Goal: Task Accomplishment & Management: Manage account settings

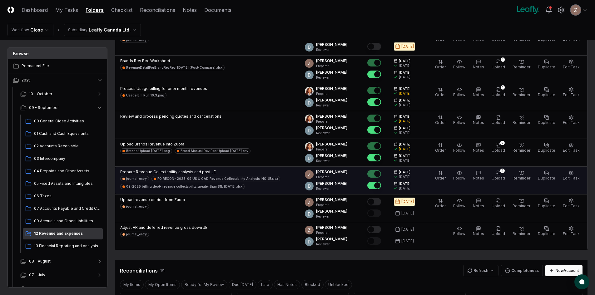
scroll to position [156, 0]
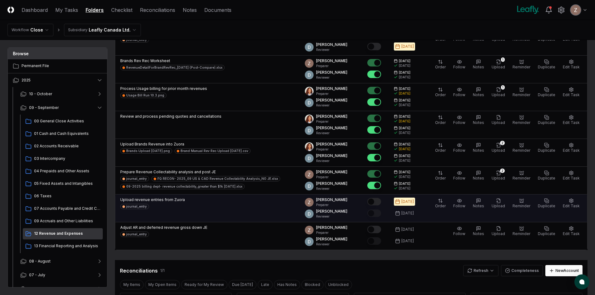
click at [378, 201] on button "Mark complete" at bounding box center [374, 201] width 14 height 7
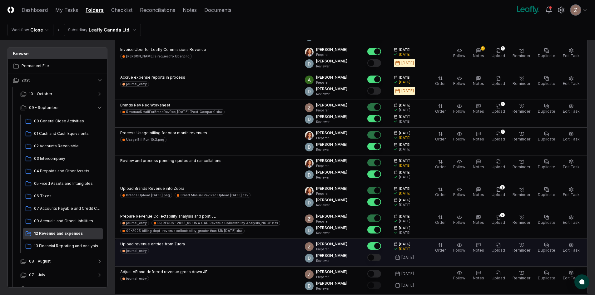
scroll to position [62, 0]
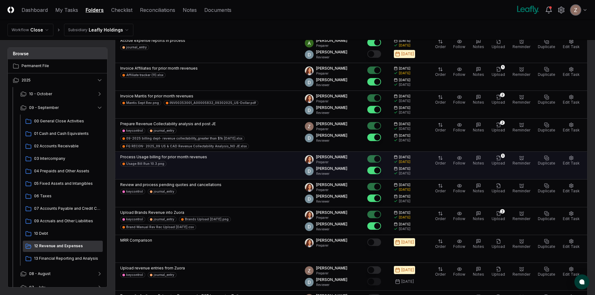
scroll to position [187, 0]
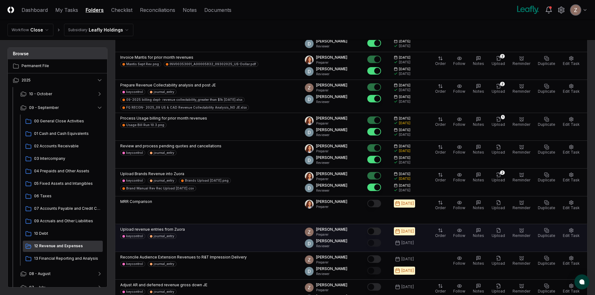
click at [376, 228] on button "Mark complete" at bounding box center [374, 231] width 14 height 7
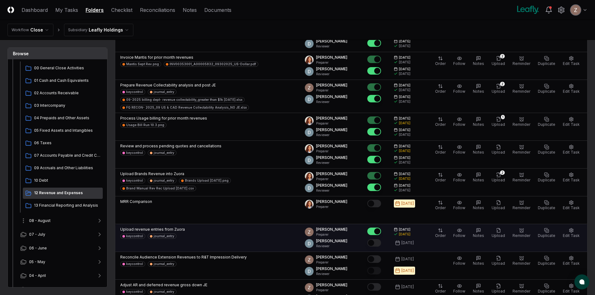
scroll to position [105, 0]
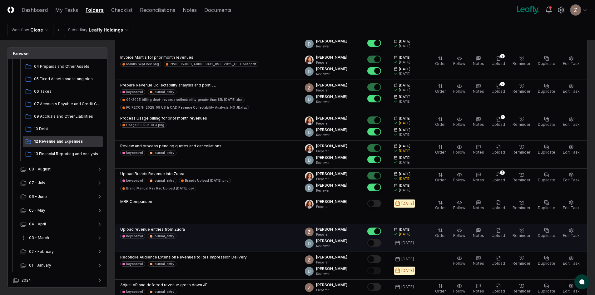
click at [95, 240] on button "03 - March" at bounding box center [61, 238] width 92 height 14
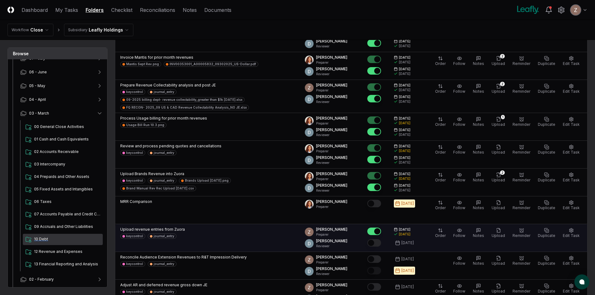
scroll to position [230, 0]
click at [62, 250] on span "12 Revenue and Expenses" at bounding box center [67, 252] width 66 height 6
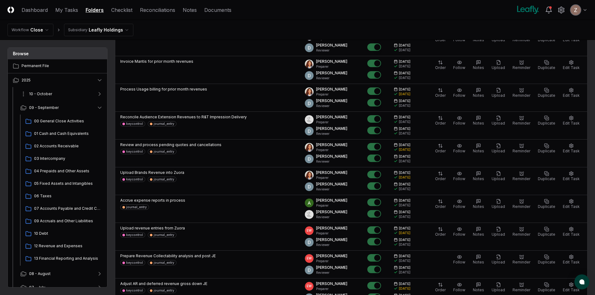
click at [41, 91] on button "10 - October" at bounding box center [61, 94] width 92 height 14
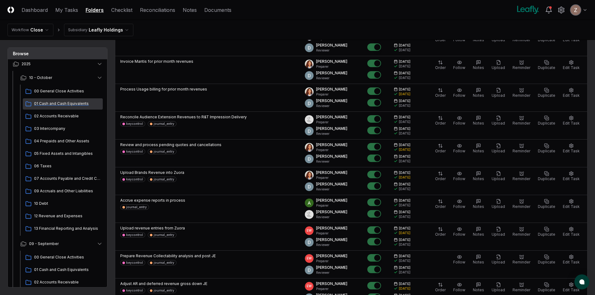
scroll to position [31, 0]
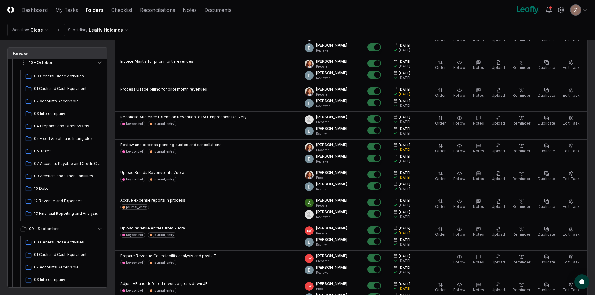
click at [102, 62] on icon "button" at bounding box center [100, 63] width 6 height 6
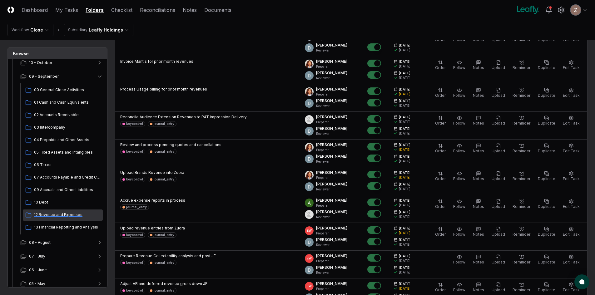
click at [52, 220] on div "12 Revenue and Expenses" at bounding box center [63, 215] width 80 height 11
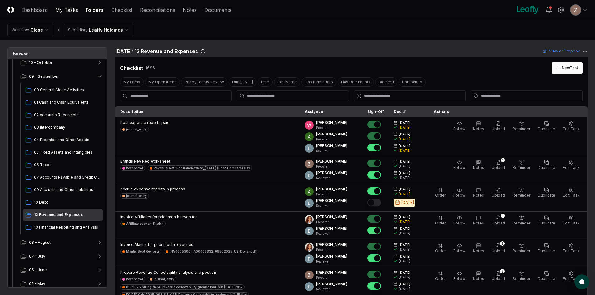
click at [67, 9] on link "My Tasks" at bounding box center [66, 9] width 23 height 7
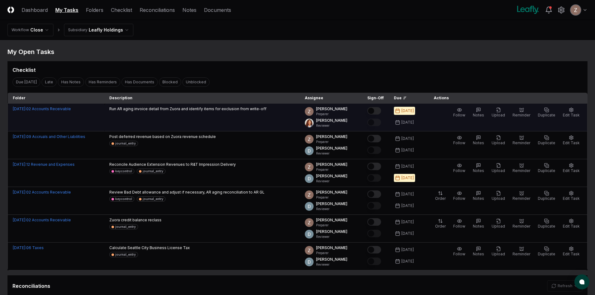
click at [381, 110] on button "Mark complete" at bounding box center [374, 110] width 14 height 7
click at [499, 112] on icon "button" at bounding box center [498, 109] width 5 height 5
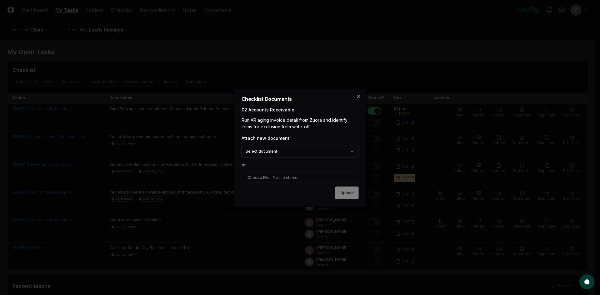
click at [291, 182] on input "file" at bounding box center [299, 176] width 117 height 11
type input "**********"
click at [338, 195] on button "Upload" at bounding box center [346, 193] width 23 height 12
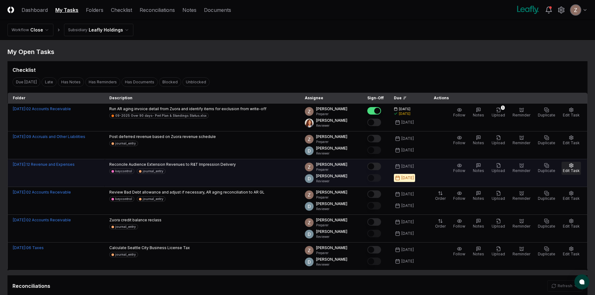
click at [576, 168] on button "Edit Task" at bounding box center [571, 168] width 19 height 13
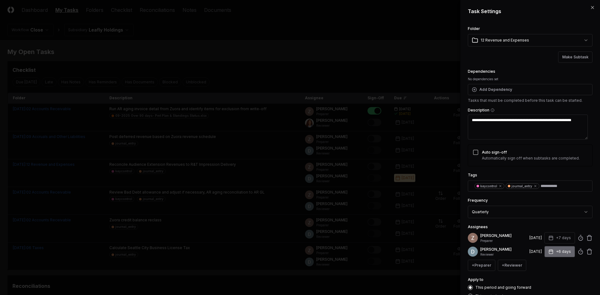
click at [555, 257] on button "+6 days" at bounding box center [559, 251] width 31 height 11
click at [541, 281] on input "*" at bounding box center [536, 282] width 22 height 11
type input "*"
click at [541, 281] on input "*" at bounding box center [536, 282] width 22 height 11
click at [554, 227] on div "**********" at bounding box center [530, 162] width 125 height 274
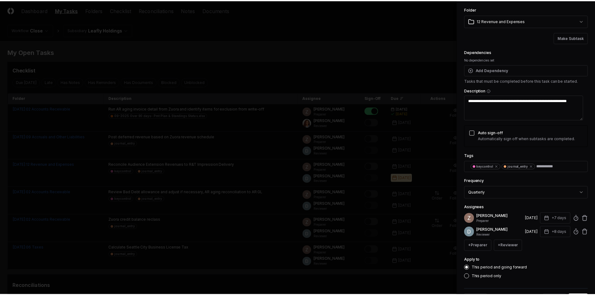
scroll to position [51, 0]
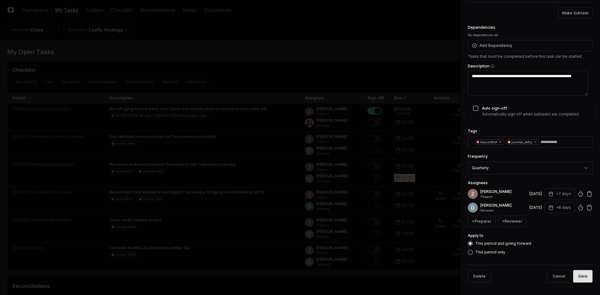
click at [575, 276] on button "Save" at bounding box center [582, 276] width 19 height 12
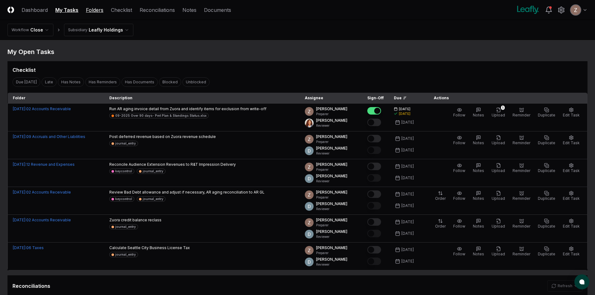
click at [102, 9] on link "Folders" at bounding box center [94, 9] width 17 height 7
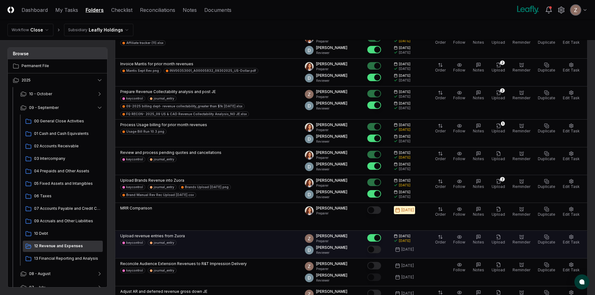
scroll to position [219, 0]
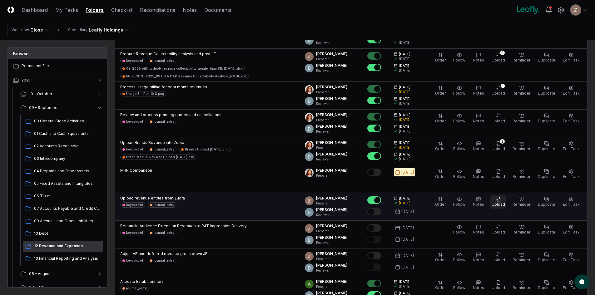
click at [503, 202] on span "Upload" at bounding box center [498, 204] width 13 height 5
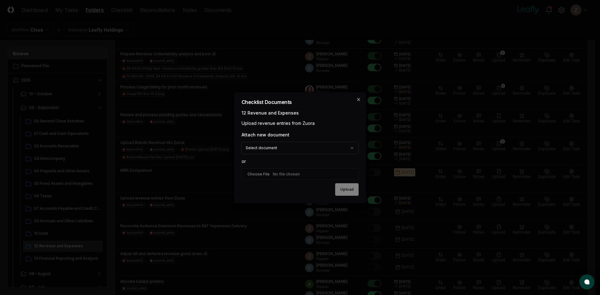
click at [281, 171] on input "file" at bounding box center [299, 173] width 117 height 11
type input "**********"
click at [351, 189] on button "Upload" at bounding box center [346, 190] width 23 height 12
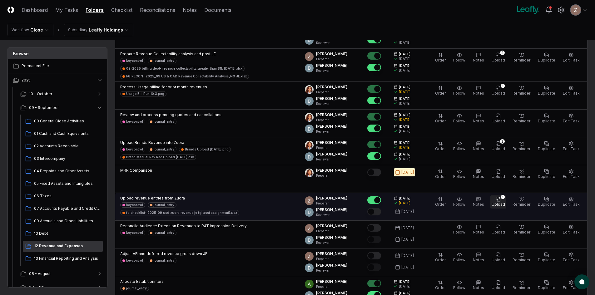
click at [502, 202] on span "Upload" at bounding box center [498, 204] width 13 height 5
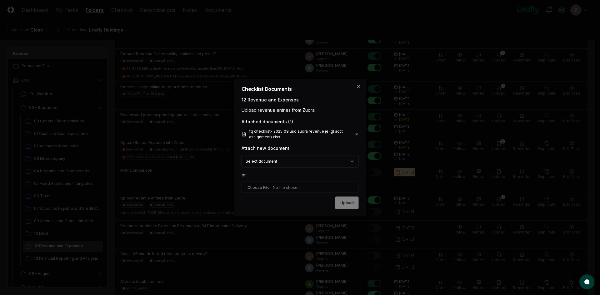
click at [283, 184] on input "file" at bounding box center [299, 186] width 117 height 11
type input "**********"
click at [340, 203] on button "Upload" at bounding box center [346, 203] width 23 height 12
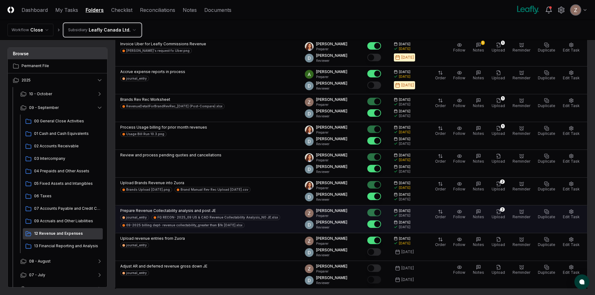
scroll to position [156, 0]
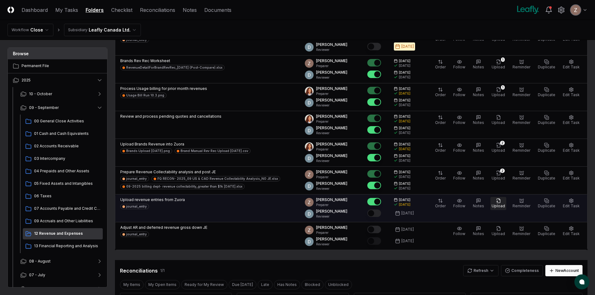
click at [504, 204] on span "Upload" at bounding box center [498, 206] width 13 height 5
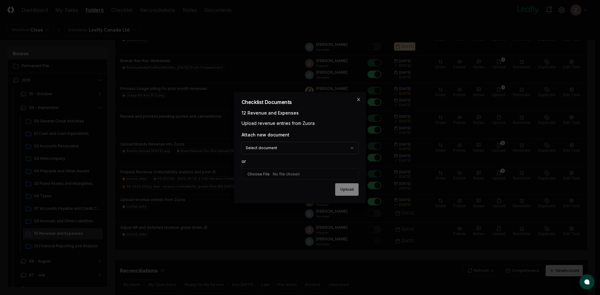
click at [273, 155] on div "**********" at bounding box center [299, 158] width 117 height 52
click at [279, 171] on input "file" at bounding box center [299, 173] width 117 height 11
type input "**********"
click at [341, 188] on button "Upload" at bounding box center [346, 190] width 23 height 12
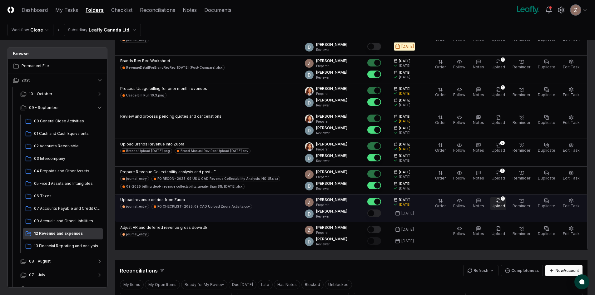
click at [498, 201] on button "1 Upload" at bounding box center [498, 203] width 16 height 13
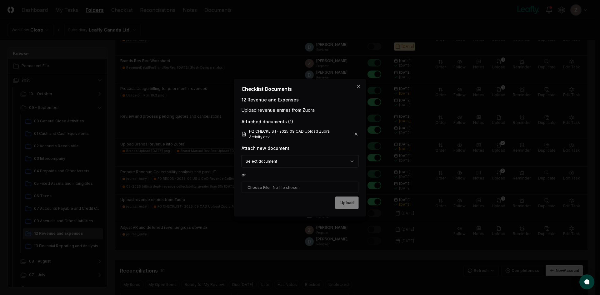
click at [274, 184] on input "file" at bounding box center [299, 186] width 117 height 11
type input "**********"
click at [350, 206] on button "Upload" at bounding box center [346, 203] width 23 height 12
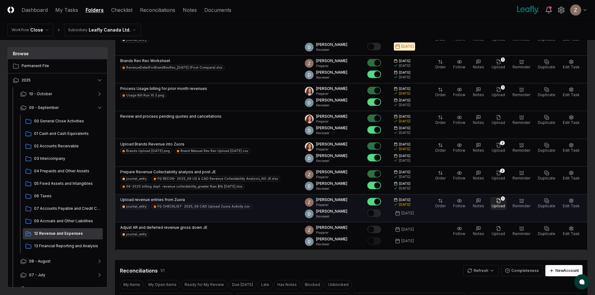
click at [505, 201] on button "1 Upload" at bounding box center [498, 203] width 16 height 13
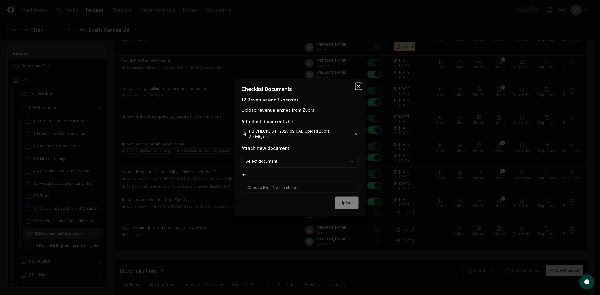
click at [360, 86] on icon "button" at bounding box center [358, 86] width 5 height 5
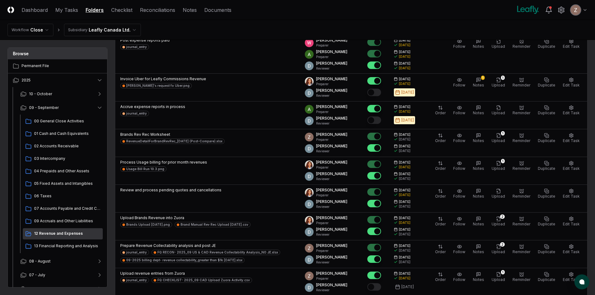
scroll to position [31, 0]
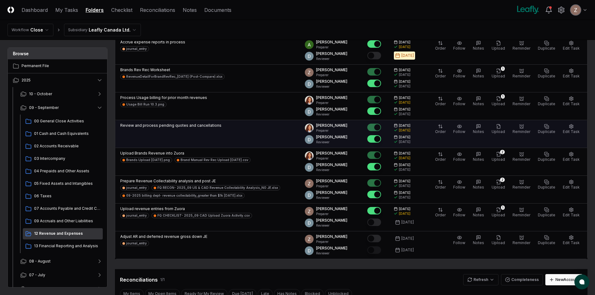
scroll to position [156, 0]
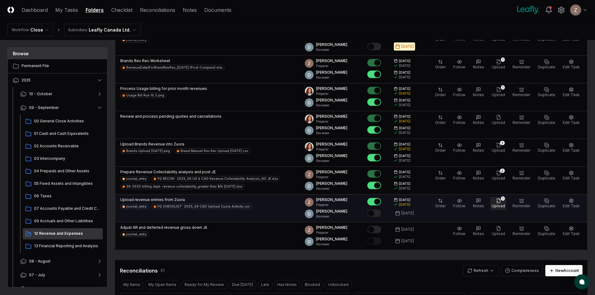
click at [501, 202] on icon "button" at bounding box center [498, 200] width 5 height 5
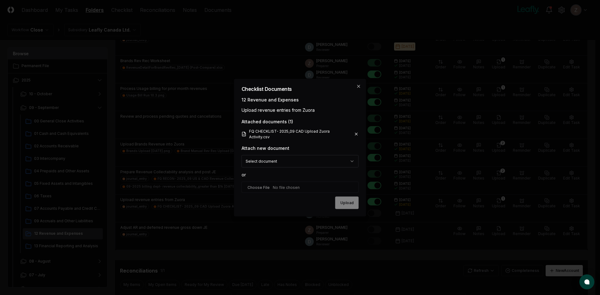
click at [281, 190] on input "file" at bounding box center [299, 186] width 117 height 11
type input "**********"
click at [337, 202] on button "Upload" at bounding box center [346, 203] width 23 height 12
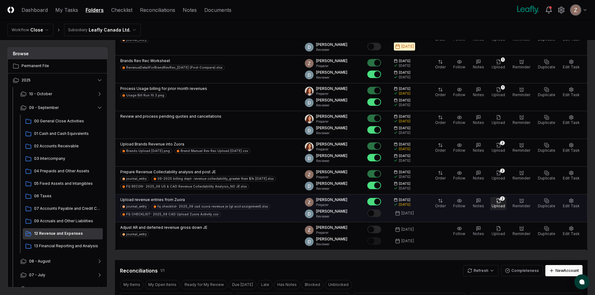
click at [504, 203] on button "2 Upload" at bounding box center [498, 203] width 16 height 13
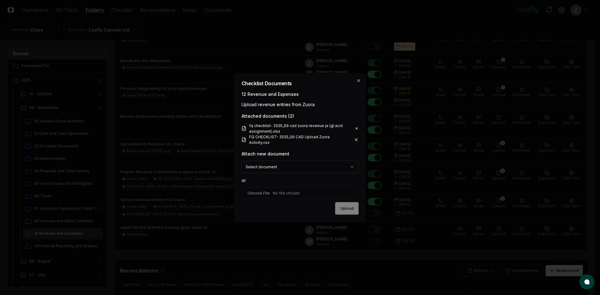
click at [272, 192] on input "file" at bounding box center [299, 192] width 117 height 11
click at [358, 81] on icon "button" at bounding box center [358, 80] width 2 height 2
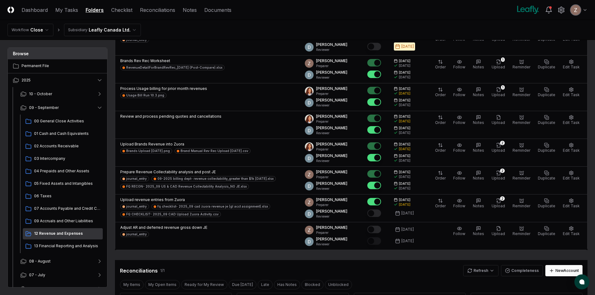
click at [119, 32] on html "CloseCore Dashboard My Tasks Folders Checklist Reconciliations Notes Documents …" at bounding box center [297, 244] width 595 height 801
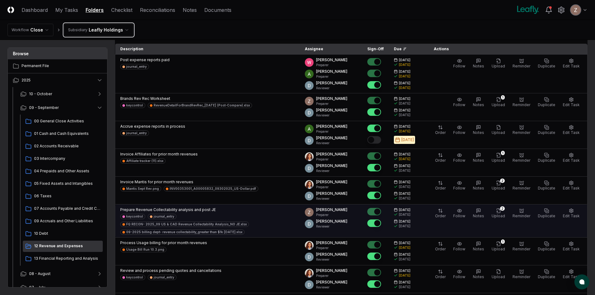
scroll to position [156, 0]
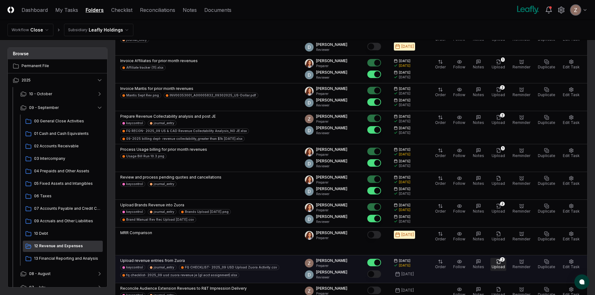
click at [505, 265] on span "Upload" at bounding box center [498, 267] width 13 height 5
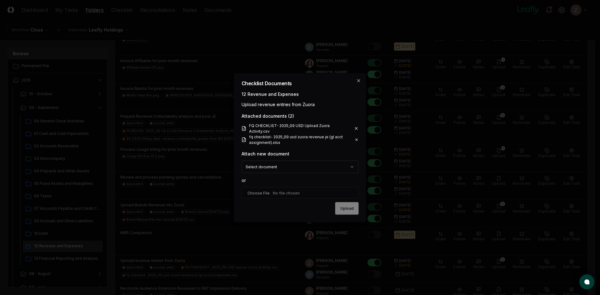
click at [264, 192] on input "file" at bounding box center [299, 192] width 117 height 11
type input "**********"
click at [350, 205] on button "Upload" at bounding box center [346, 209] width 23 height 12
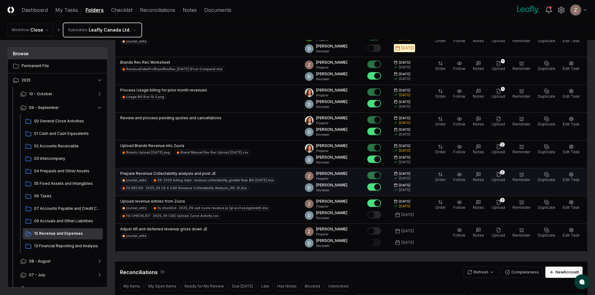
scroll to position [156, 0]
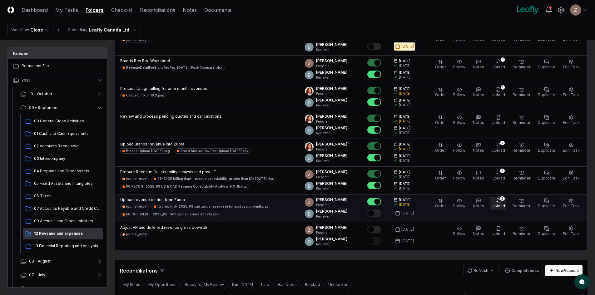
click at [505, 204] on span "Upload" at bounding box center [498, 206] width 13 height 5
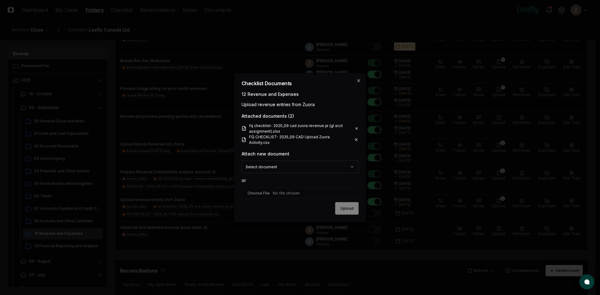
click at [281, 190] on input "file" at bounding box center [299, 192] width 117 height 11
type input "**********"
click at [345, 208] on button "Upload" at bounding box center [346, 209] width 23 height 12
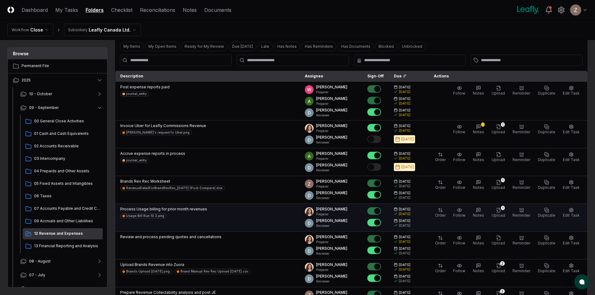
scroll to position [0, 0]
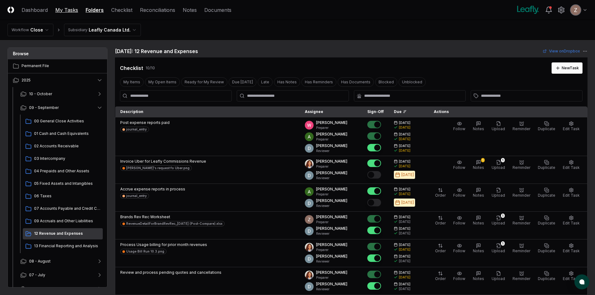
click at [65, 9] on link "My Tasks" at bounding box center [66, 9] width 23 height 7
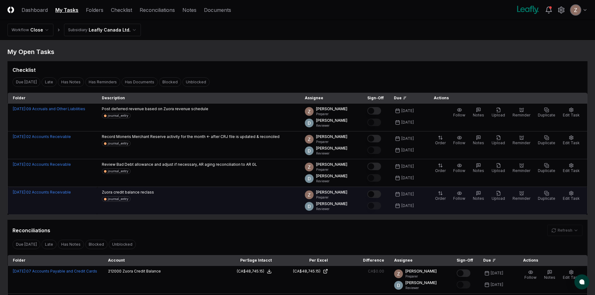
click at [380, 192] on button "Mark complete" at bounding box center [374, 194] width 14 height 7
click at [495, 197] on button "Upload" at bounding box center [498, 196] width 16 height 13
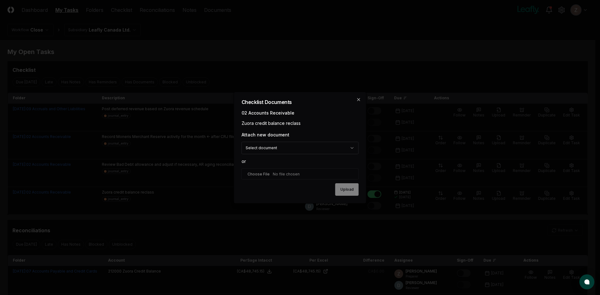
click at [261, 174] on input "file" at bounding box center [299, 173] width 117 height 11
click at [265, 173] on input "file" at bounding box center [299, 173] width 117 height 11
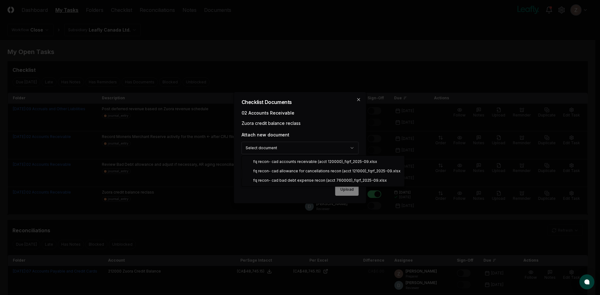
click at [340, 152] on body "CloseCore Dashboard My Tasks Folders Checklist Reconciliations Notes Documents …" at bounding box center [297, 267] width 595 height 534
click at [309, 136] on body "CloseCore Dashboard My Tasks Folders Checklist Reconciliations Notes Documents …" at bounding box center [297, 267] width 595 height 534
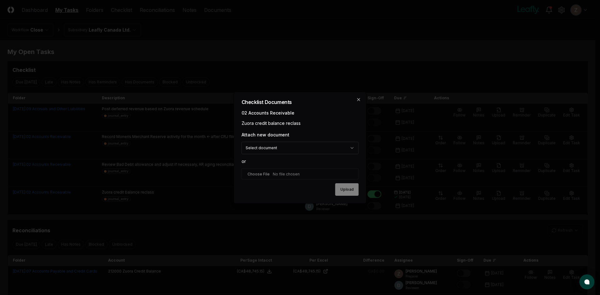
click at [269, 174] on input "file" at bounding box center [299, 173] width 117 height 11
type input "**********"
click at [339, 189] on button "Upload" at bounding box center [346, 190] width 23 height 12
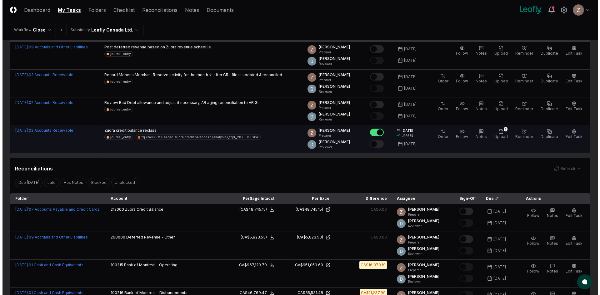
scroll to position [62, 0]
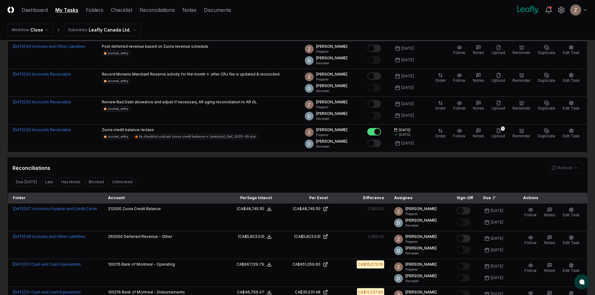
click at [116, 33] on html "CloseCore Dashboard My Tasks Folders Checklist Reconciliations Notes Documents …" at bounding box center [297, 205] width 595 height 534
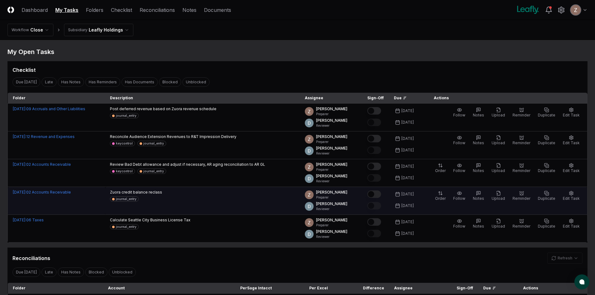
click at [376, 192] on button "Mark complete" at bounding box center [374, 194] width 14 height 7
click at [504, 197] on span "Upload" at bounding box center [498, 198] width 13 height 5
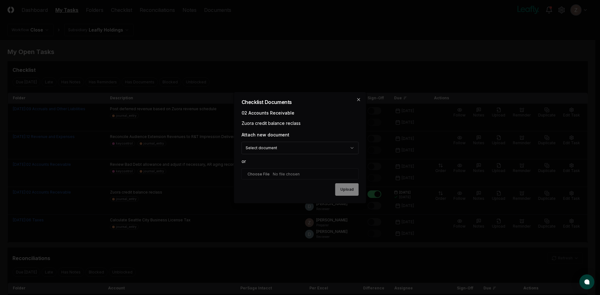
click at [284, 175] on input "file" at bounding box center [299, 173] width 117 height 11
type input "**********"
click at [341, 189] on button "Upload" at bounding box center [346, 190] width 23 height 12
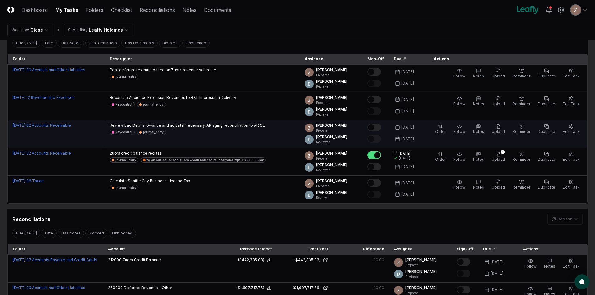
scroll to position [94, 0]
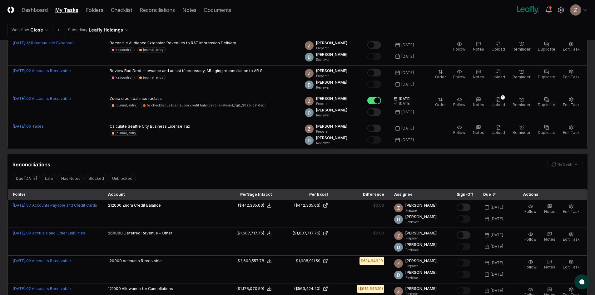
click at [555, 165] on div "Refresh" at bounding box center [564, 164] width 35 height 11
click at [156, 12] on link "Reconciliations" at bounding box center [157, 9] width 35 height 7
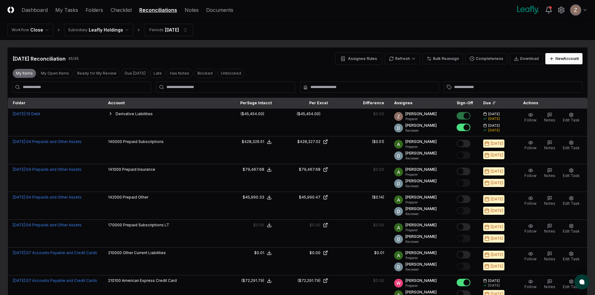
click at [29, 73] on button "My Items" at bounding box center [24, 73] width 24 height 9
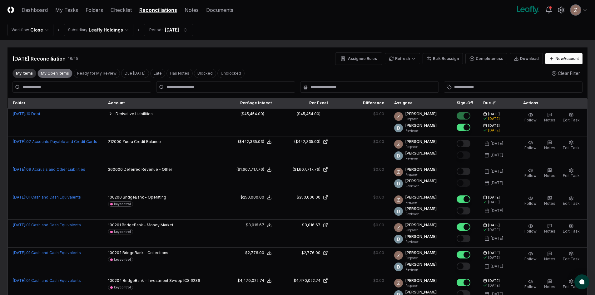
click at [52, 73] on button "My Open Items" at bounding box center [54, 73] width 35 height 9
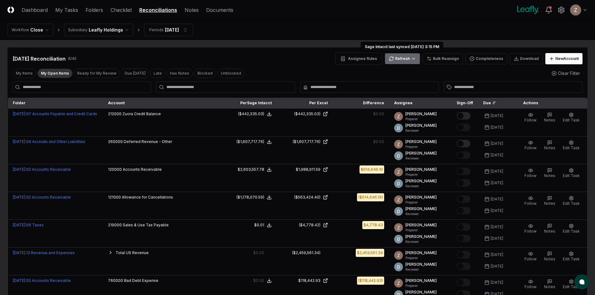
click at [417, 60] on html "CloseCore Dashboard My Tasks Folders Checklist Reconciliations Notes Documents …" at bounding box center [297, 188] width 595 height 376
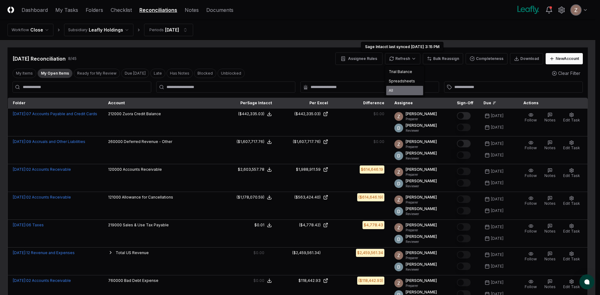
click at [391, 89] on div "All" at bounding box center [404, 90] width 37 height 9
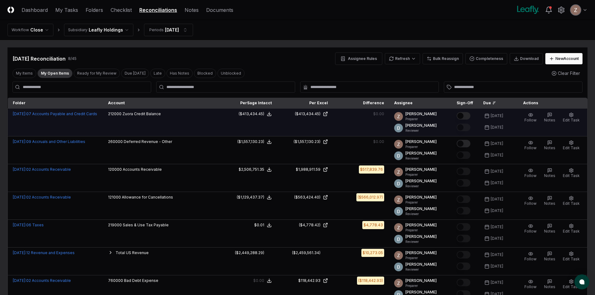
click at [466, 117] on button "Mark complete" at bounding box center [464, 115] width 14 height 7
click at [118, 32] on html "CloseCore Dashboard My Tasks Folders Checklist Reconciliations Notes Documents …" at bounding box center [297, 188] width 595 height 376
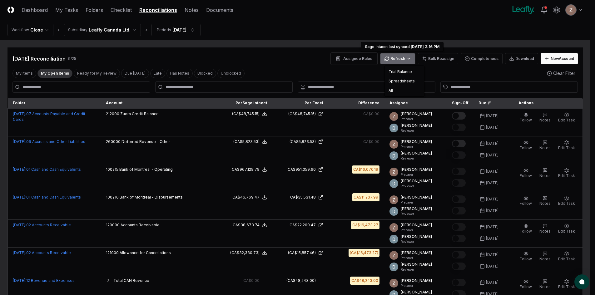
click at [405, 56] on html "CloseCore Dashboard My Tasks Folders Checklist Reconciliations Notes Documents …" at bounding box center [297, 202] width 595 height 404
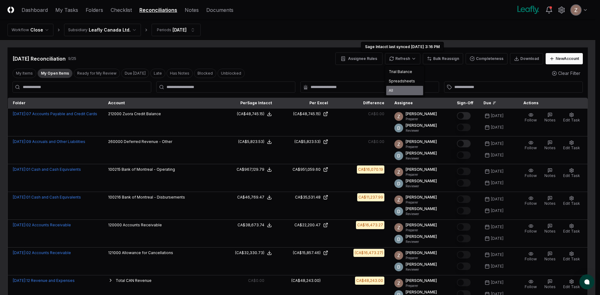
click at [391, 92] on div "All" at bounding box center [404, 90] width 37 height 9
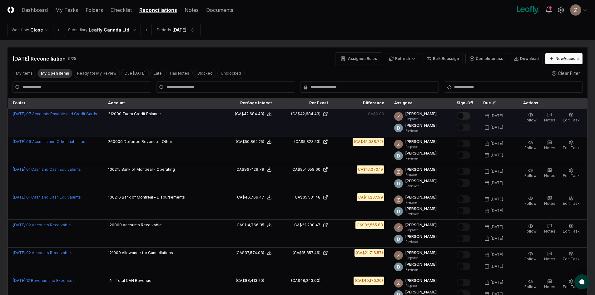
click at [465, 116] on button "Mark complete" at bounding box center [464, 115] width 14 height 7
